Goal: Information Seeking & Learning: Compare options

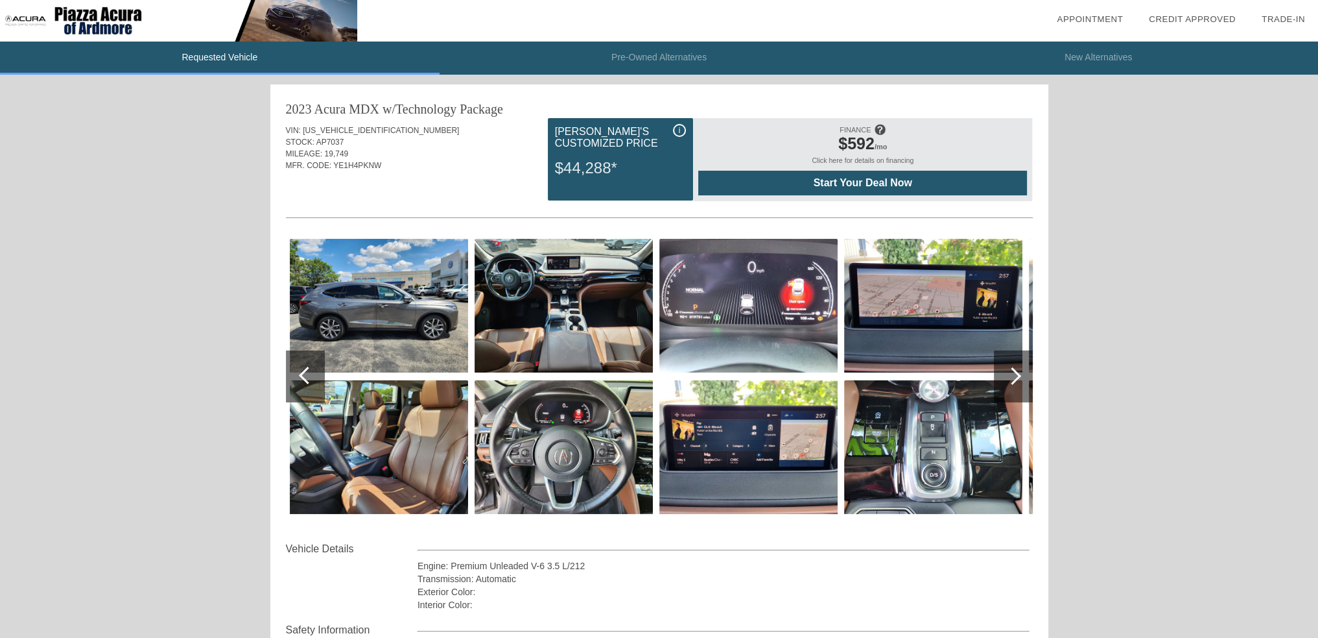
click at [1016, 376] on div at bounding box center [1013, 376] width 18 height 18
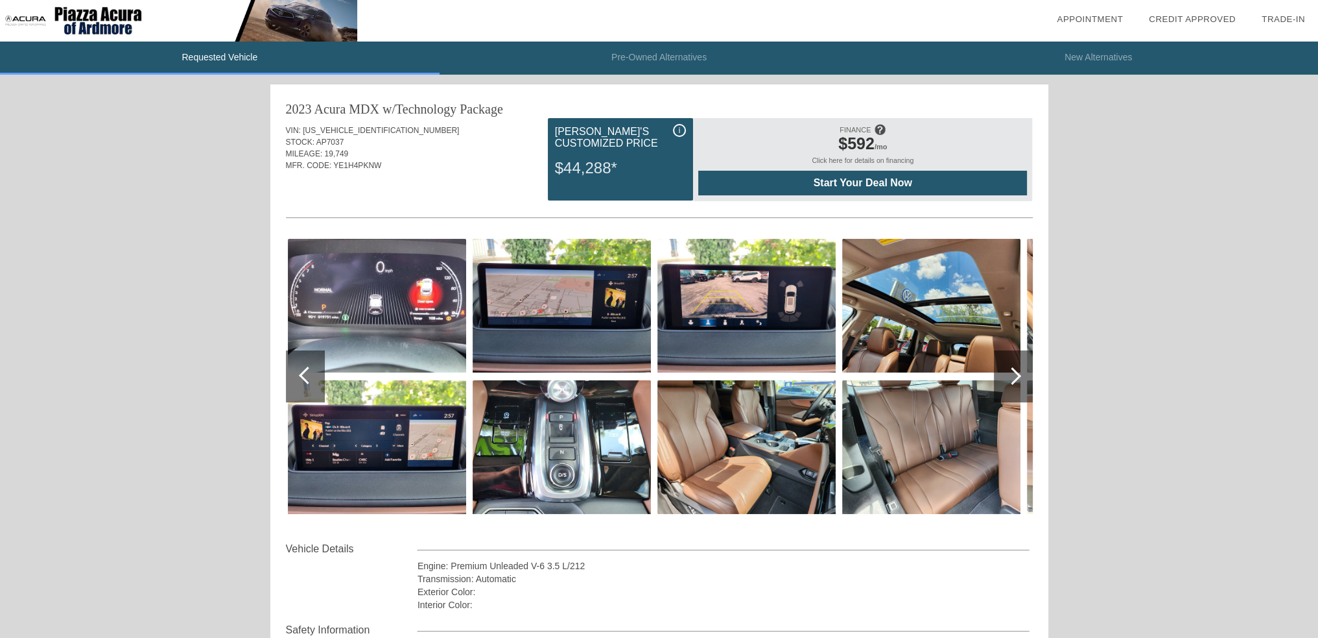
click at [1016, 375] on div at bounding box center [1013, 376] width 18 height 18
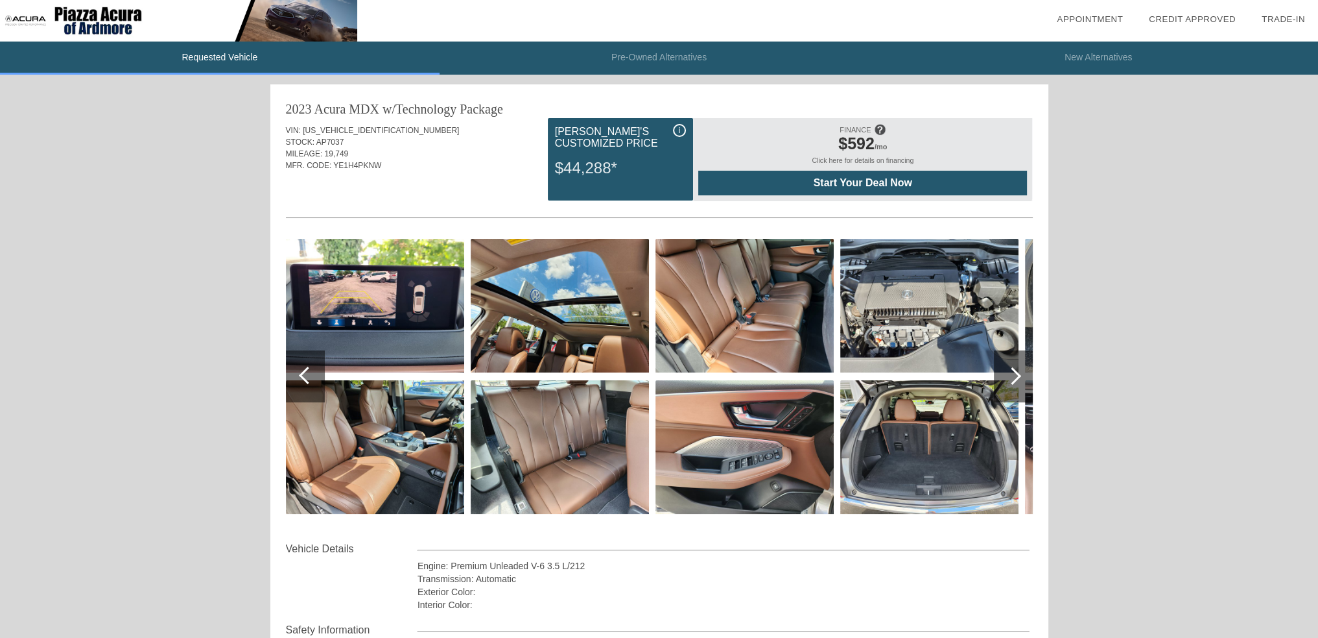
click at [1016, 375] on div at bounding box center [1013, 376] width 18 height 18
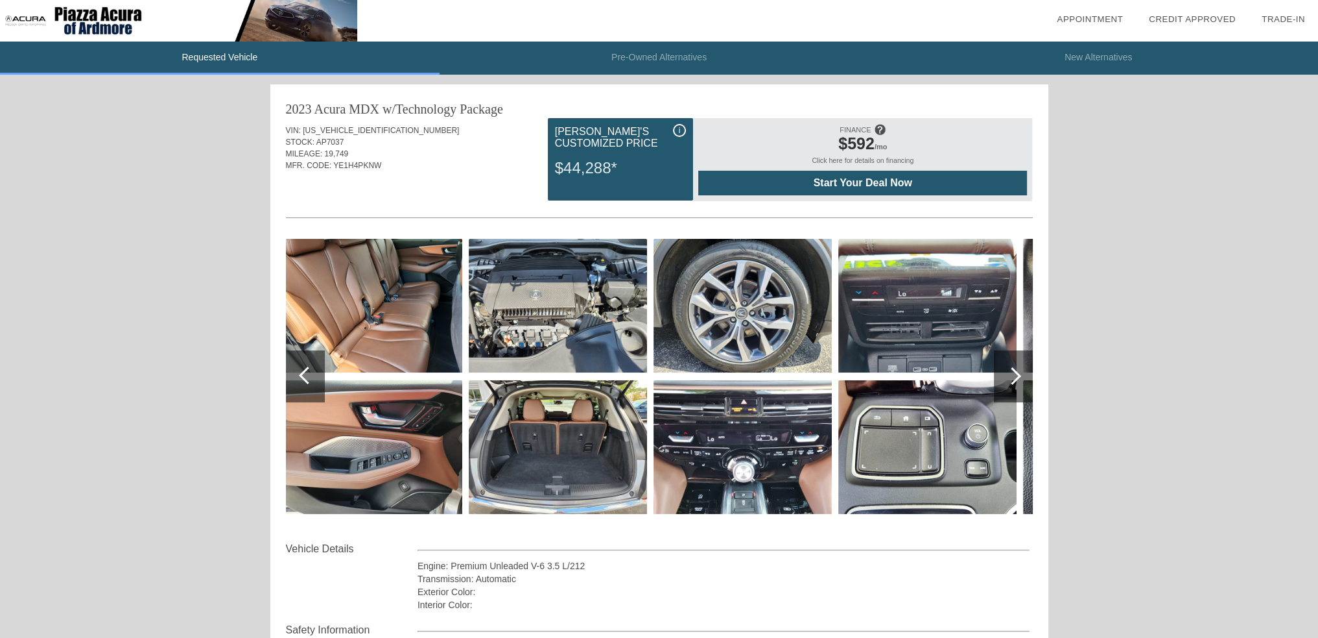
click at [1016, 375] on div at bounding box center [1013, 376] width 18 height 18
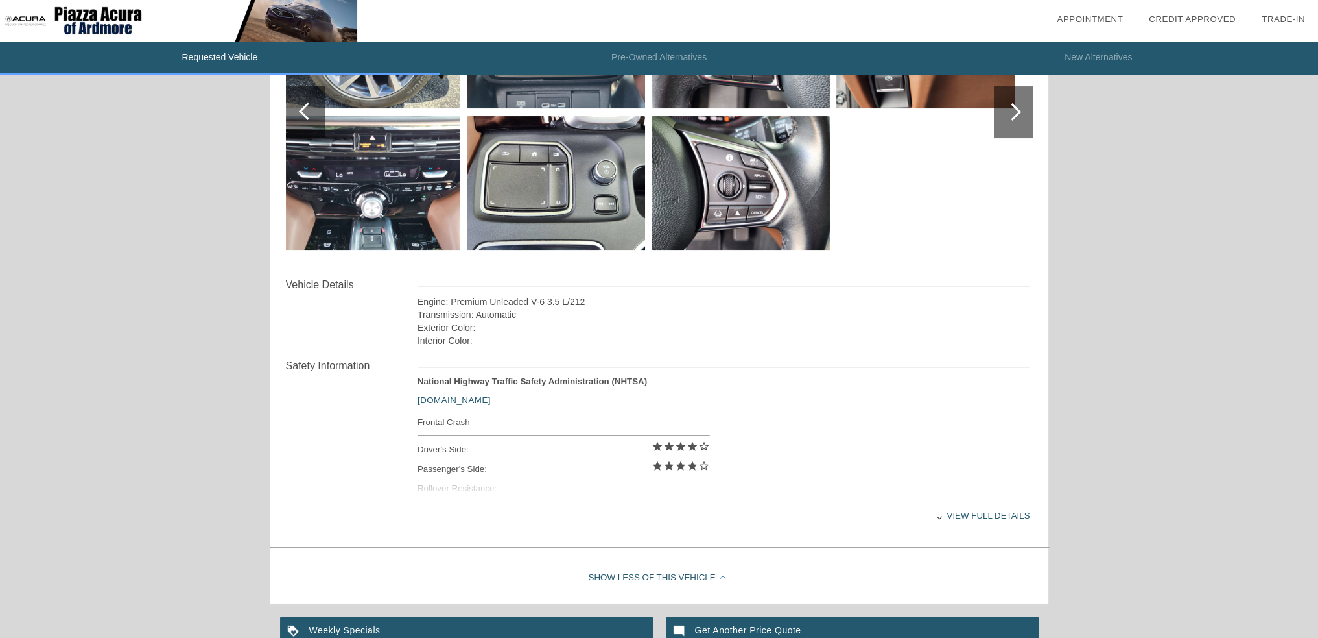
scroll to position [324, 0]
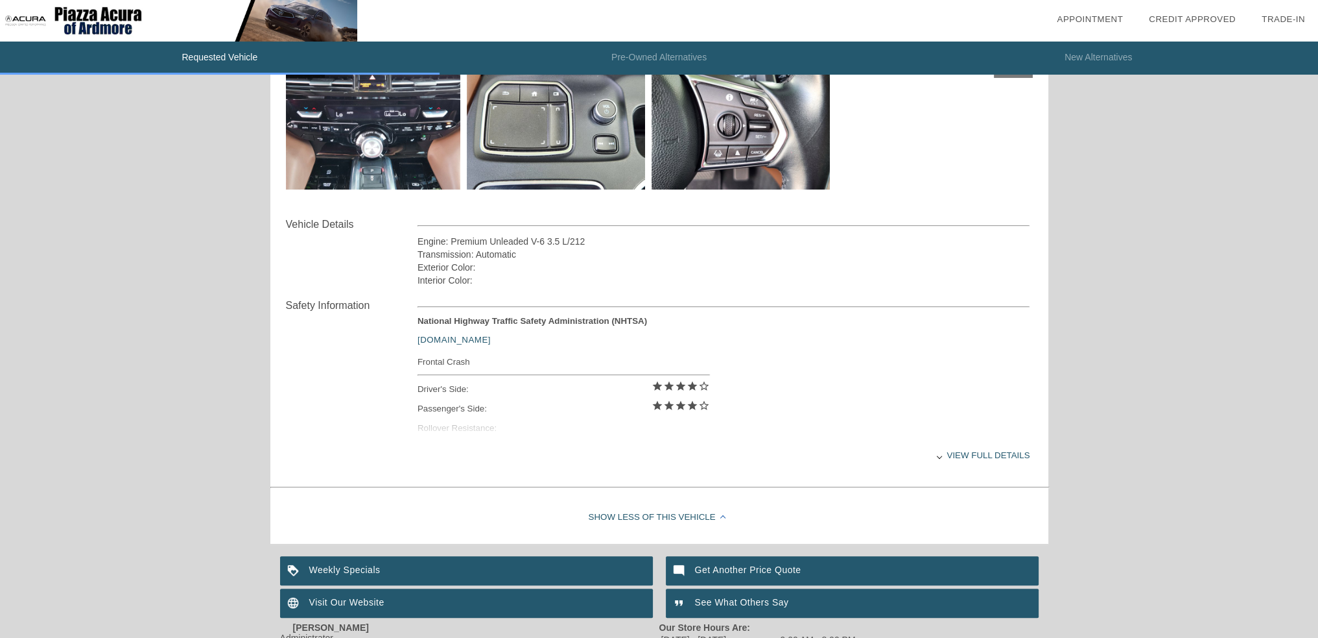
click at [940, 457] on div at bounding box center [939, 455] width 5 height 5
click at [986, 450] on div "View less details" at bounding box center [724, 455] width 613 height 32
click at [933, 457] on div "View full details" at bounding box center [724, 455] width 613 height 32
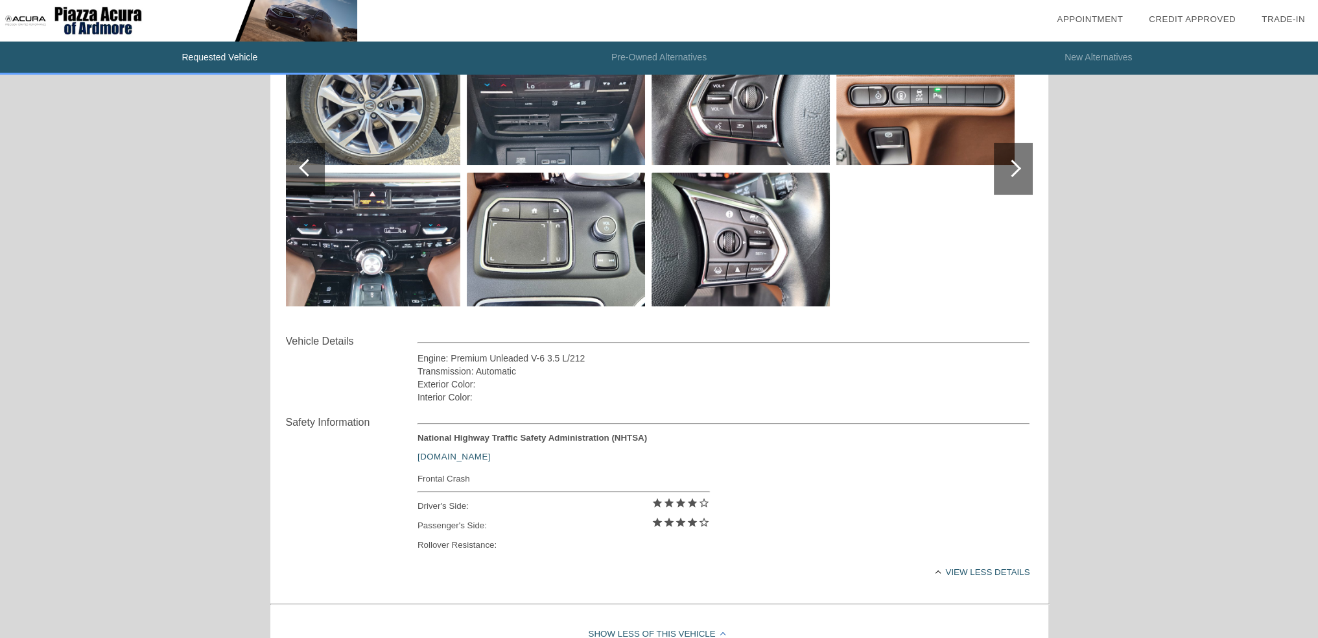
scroll to position [0, 0]
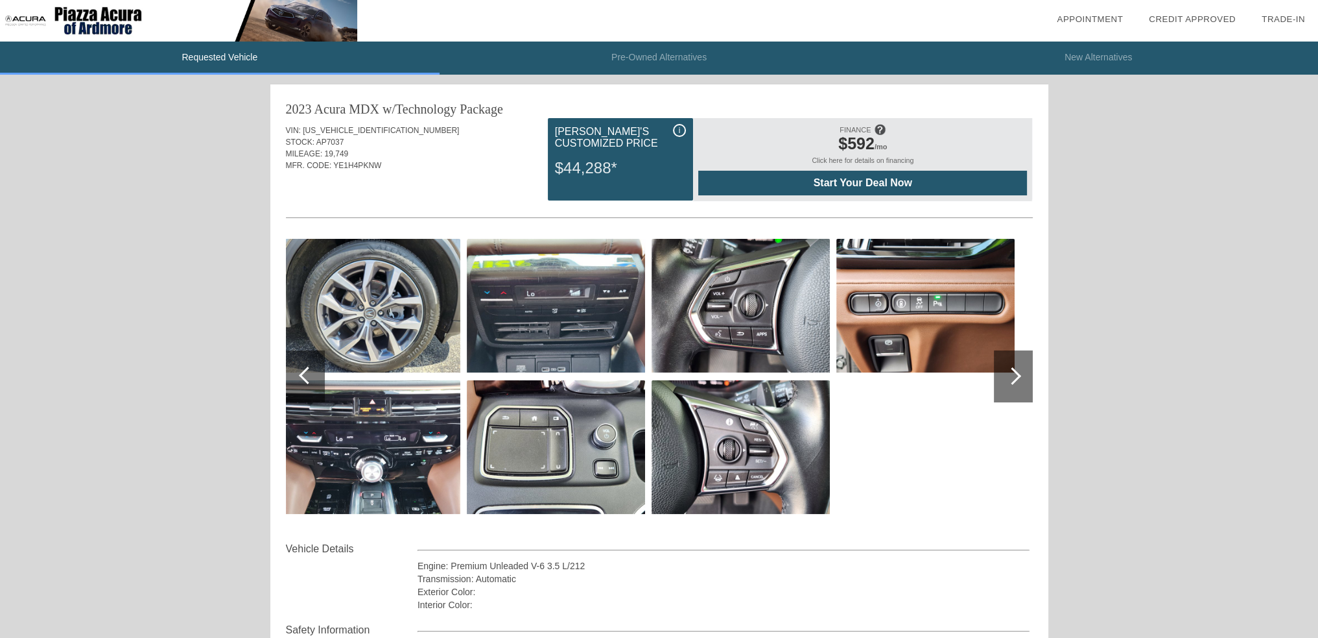
click at [656, 58] on li "Pre-Owned Alternatives" at bounding box center [660, 58] width 440 height 33
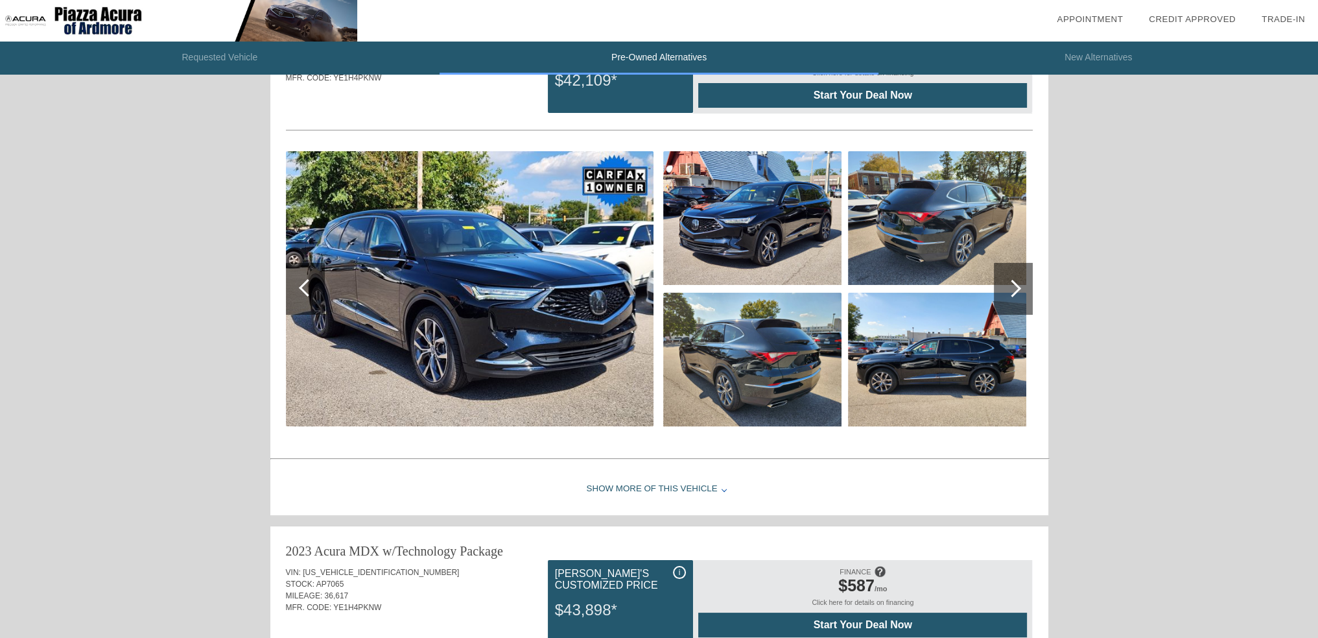
scroll to position [18, 0]
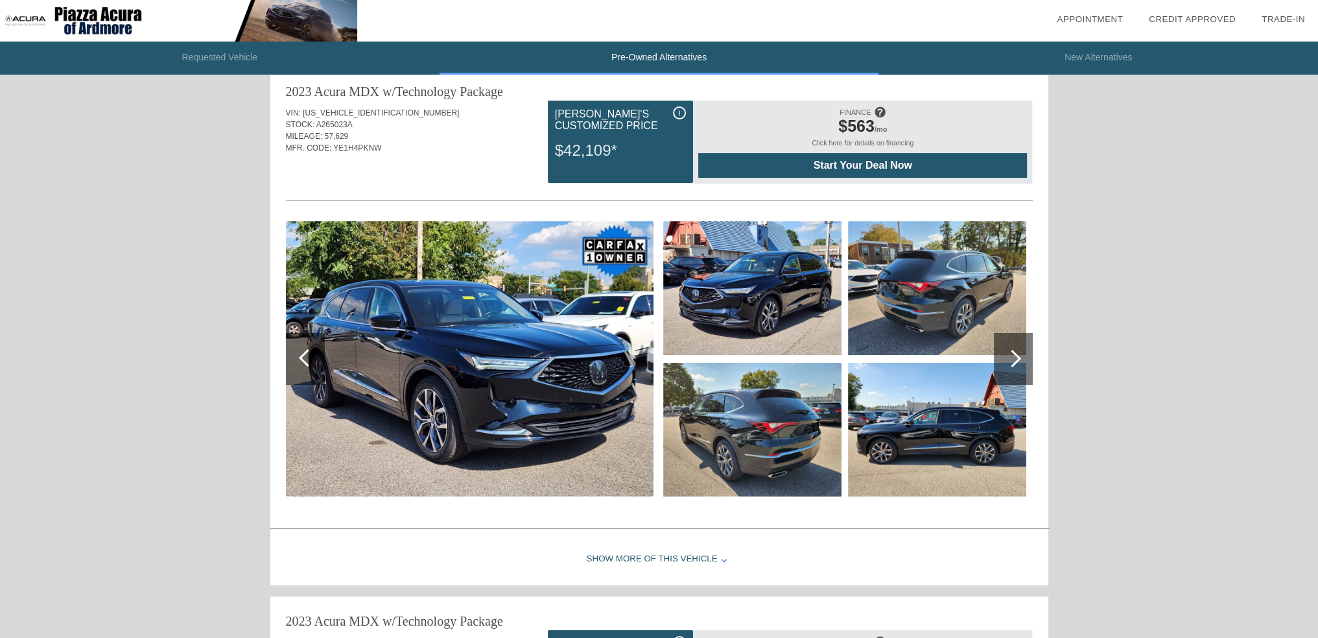
click at [1014, 353] on div at bounding box center [1013, 359] width 18 height 18
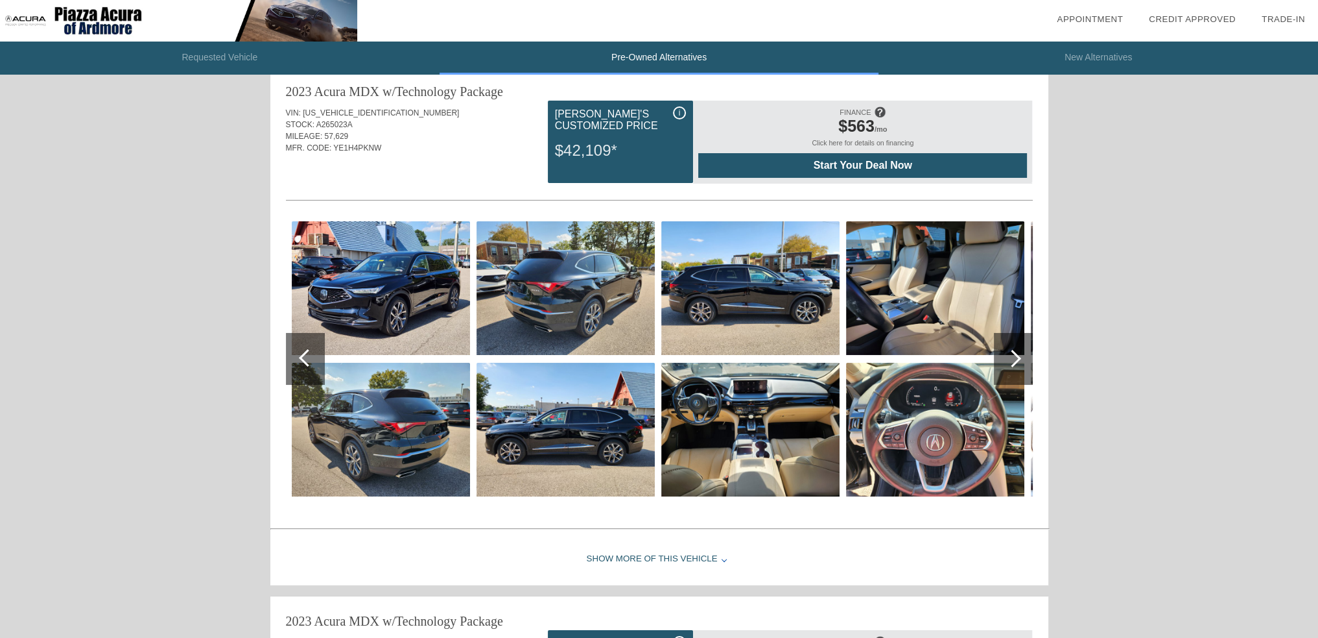
click at [1014, 353] on div at bounding box center [1013, 359] width 18 height 18
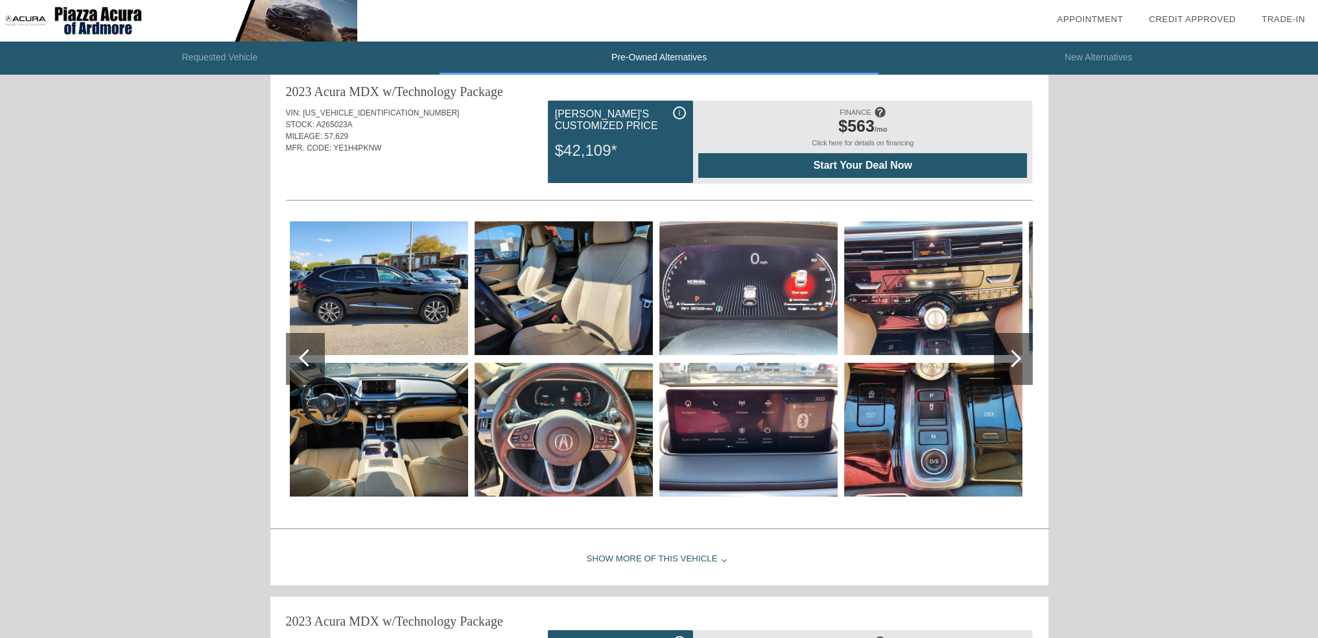
click at [1014, 353] on div at bounding box center [1013, 359] width 18 height 18
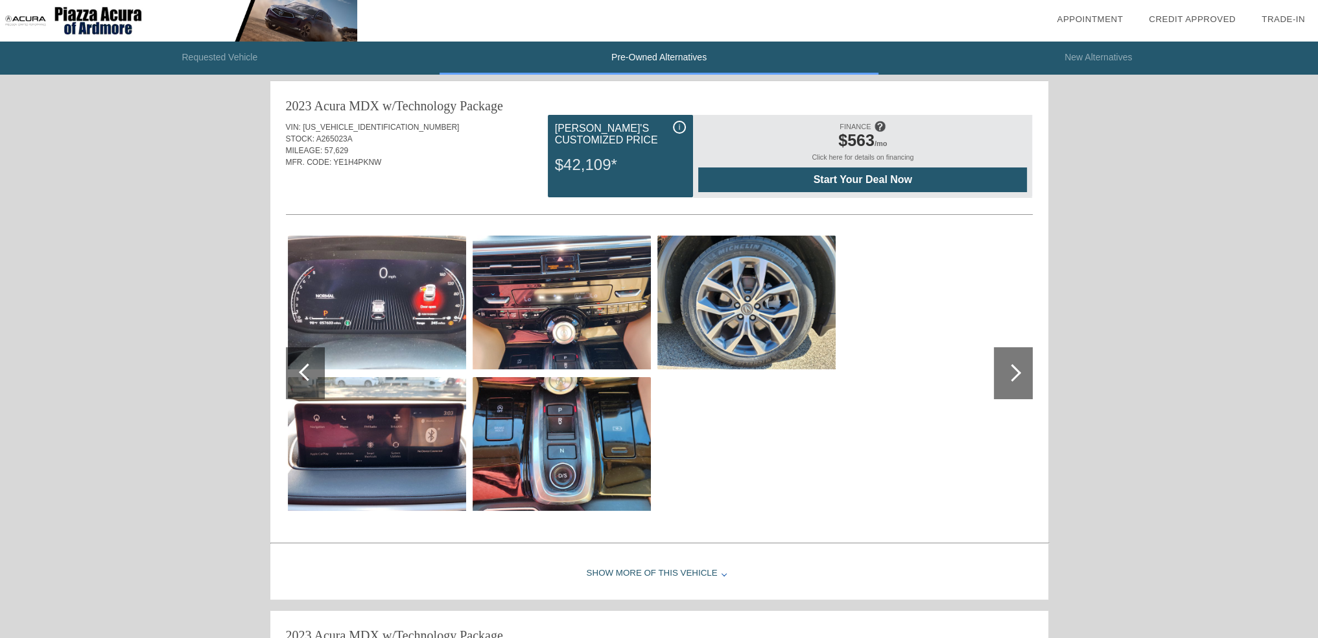
scroll to position [0, 0]
